Goal: Book appointment/travel/reservation

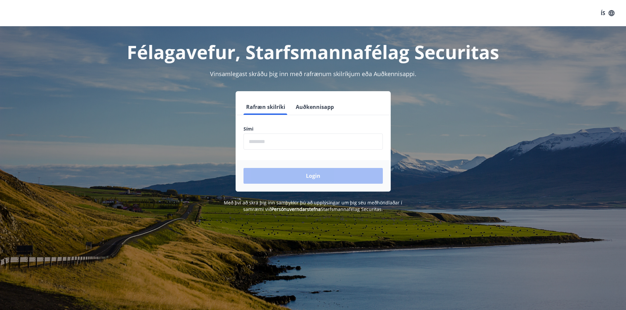
click at [274, 145] on input "phone" at bounding box center [312, 142] width 139 height 16
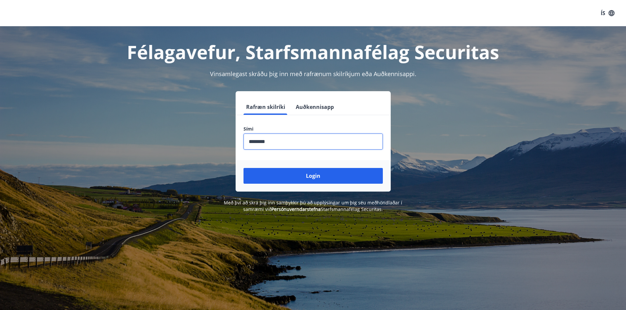
type input "********"
click at [243, 168] on button "Login" at bounding box center [312, 176] width 139 height 16
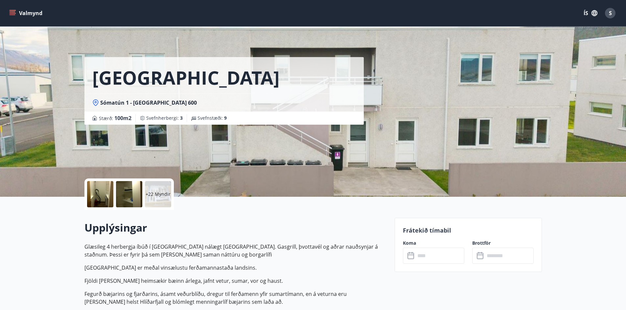
scroll to position [121, 0]
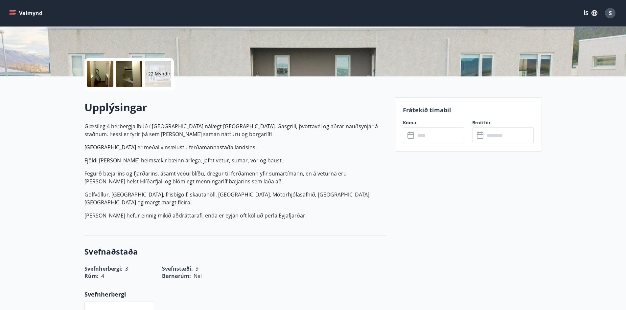
click at [411, 134] on icon at bounding box center [410, 134] width 7 height 1
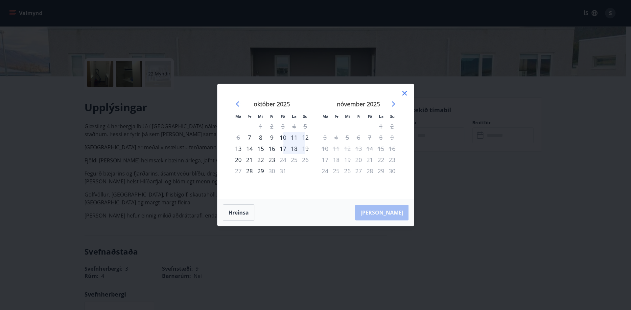
click at [395, 89] on div "Má Þr Mi Fi Fö La Su Má Þr Mi Fi Fö La Su [DATE] 1 2 3 4 5 6 7 8 9 10 11 12 13 …" at bounding box center [315, 141] width 196 height 115
click at [405, 93] on icon at bounding box center [404, 93] width 8 height 8
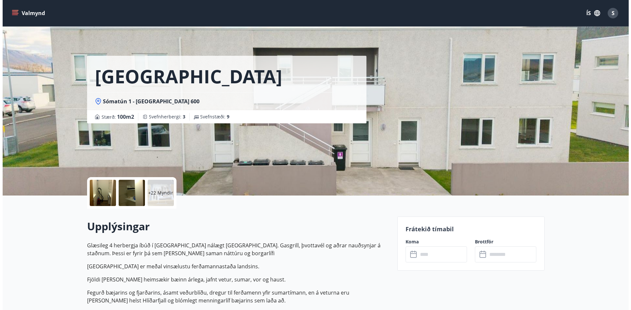
scroll to position [0, 0]
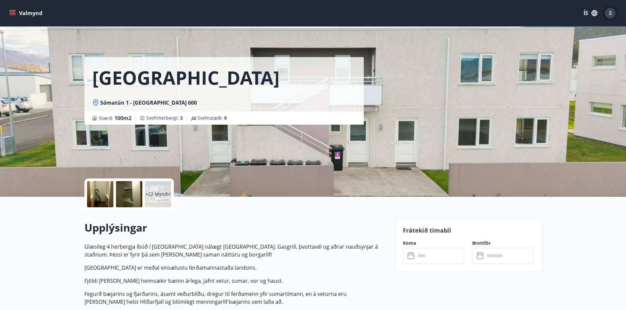
click at [609, 16] on span "S" at bounding box center [610, 13] width 3 height 7
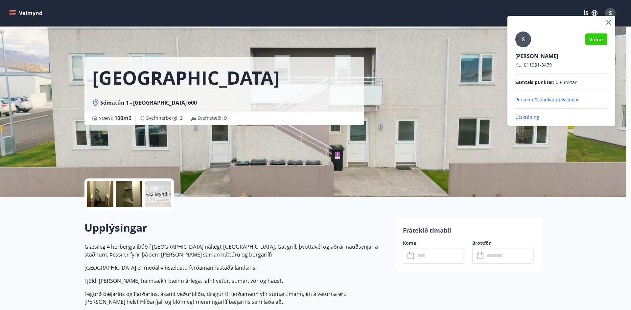
click at [527, 116] on p "Útskráning" at bounding box center [561, 117] width 92 height 7
